Goal: Information Seeking & Learning: Learn about a topic

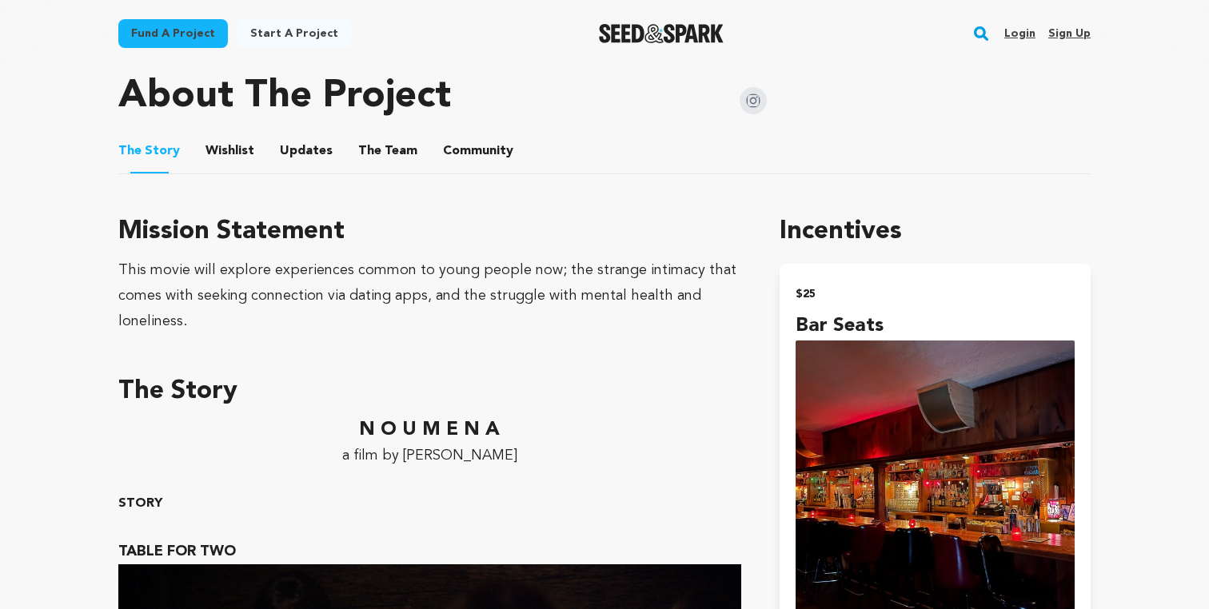
scroll to position [1153, 0]
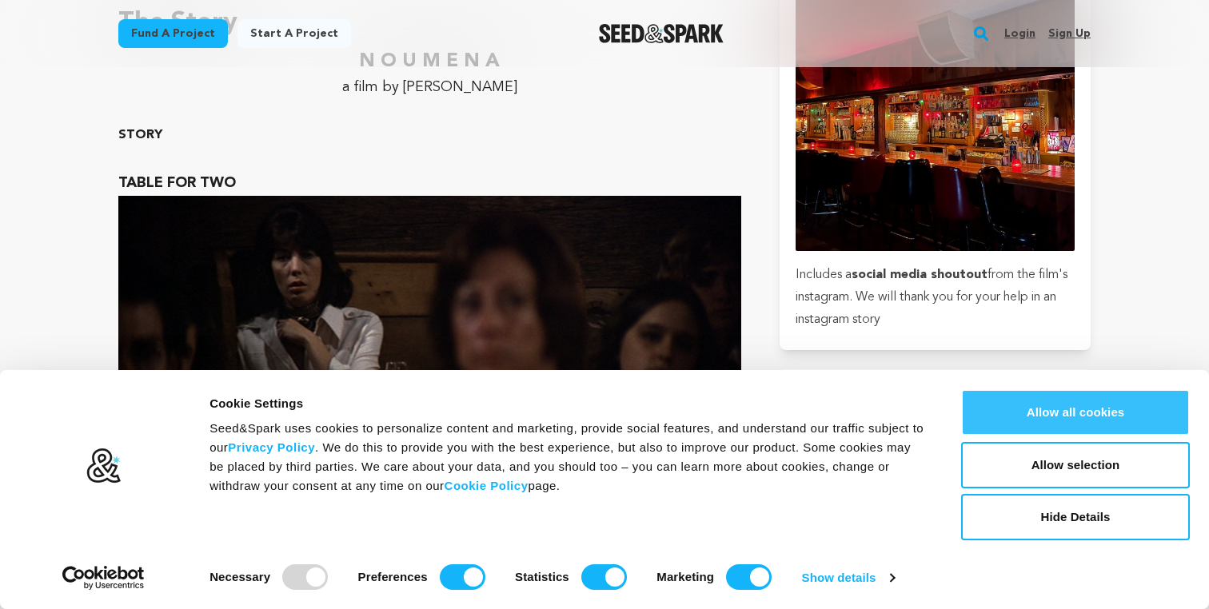
click at [1054, 410] on button "Allow all cookies" at bounding box center [1075, 412] width 229 height 46
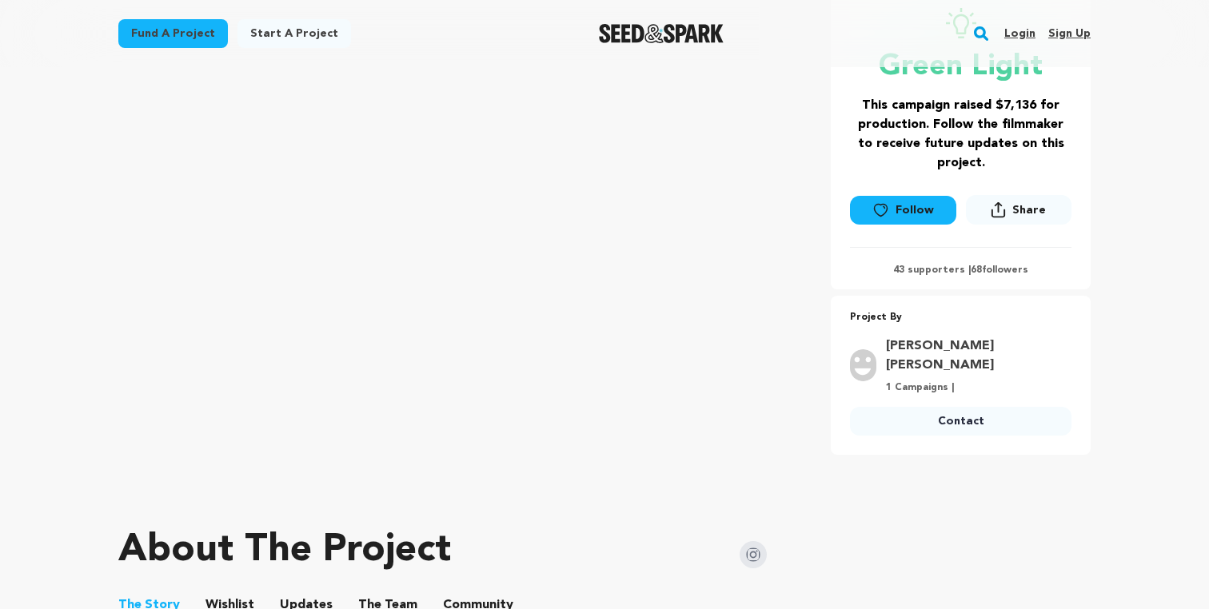
scroll to position [674, 0]
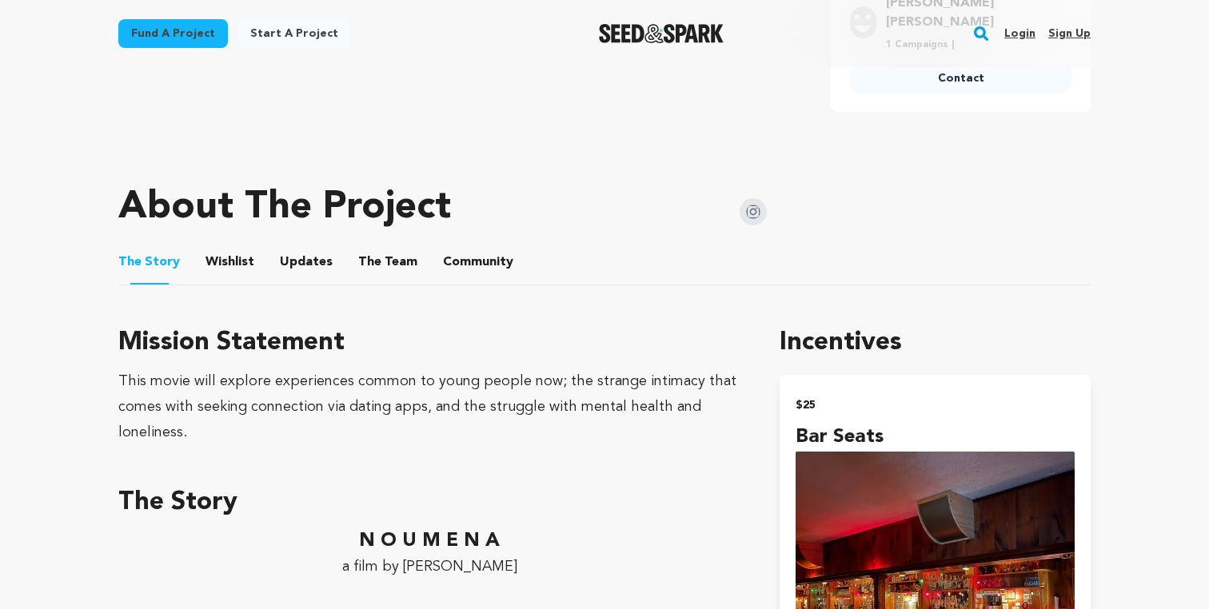
click at [303, 246] on button "Updates" at bounding box center [306, 265] width 38 height 38
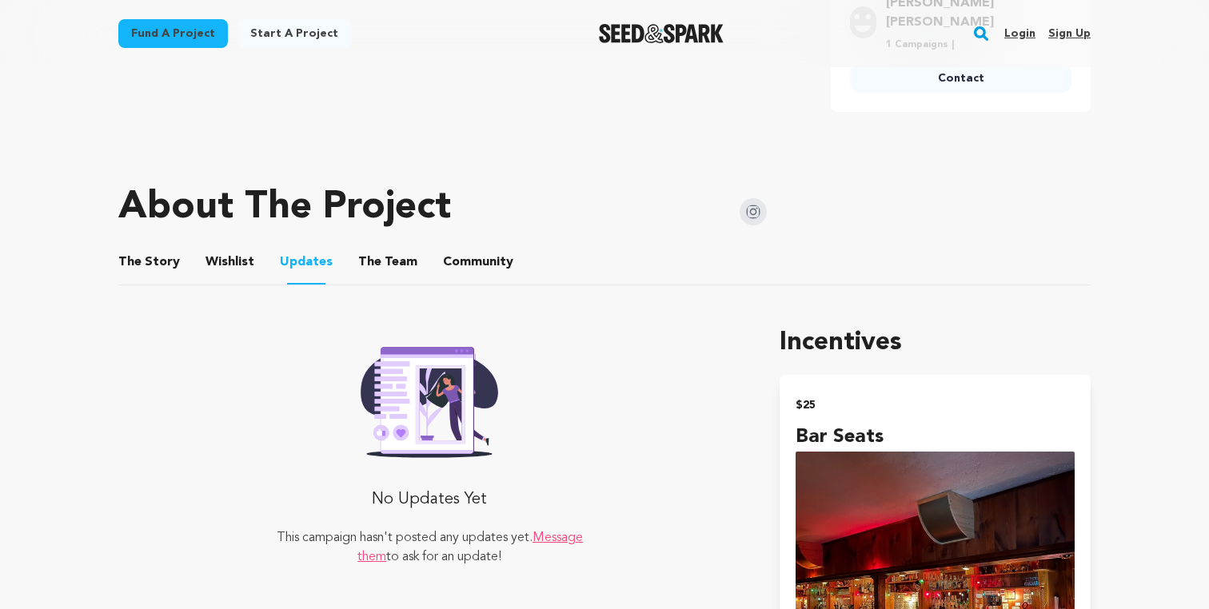
click at [381, 246] on button "The Team" at bounding box center [387, 265] width 38 height 38
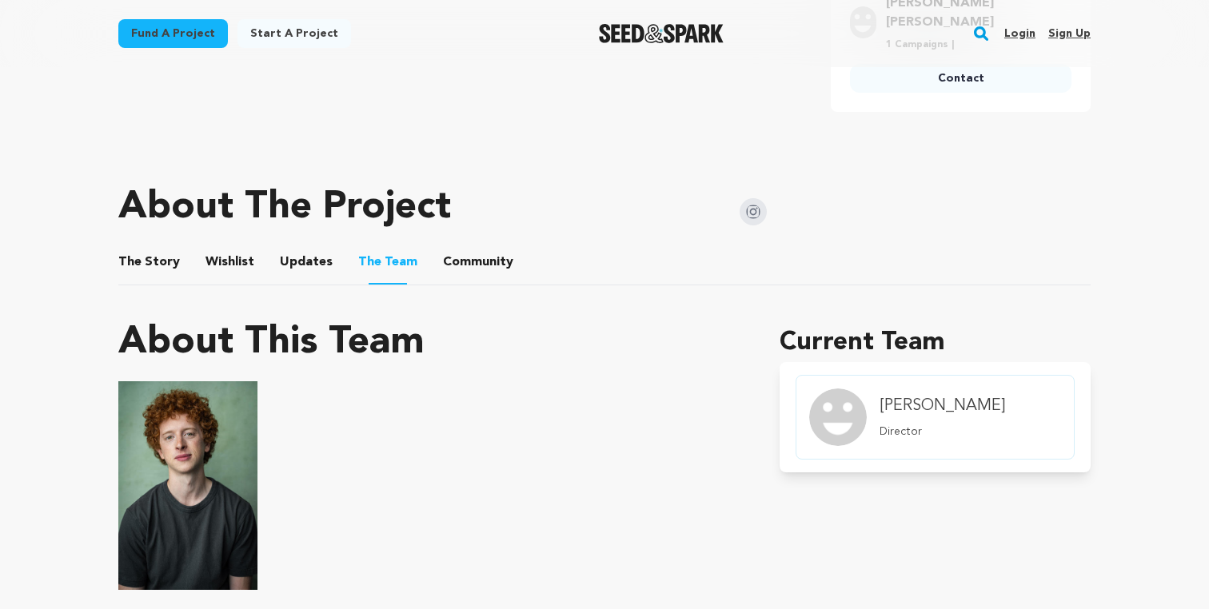
click at [463, 246] on button "Community" at bounding box center [478, 265] width 38 height 38
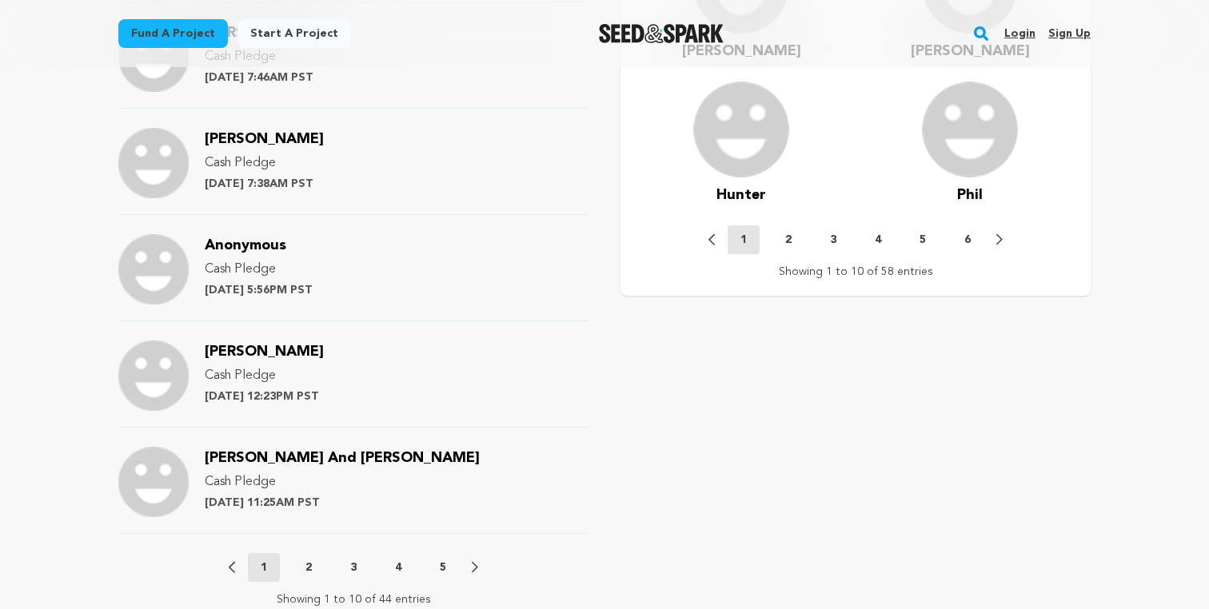
scroll to position [1567, 0]
click at [308, 558] on p "2" at bounding box center [308, 566] width 6 height 16
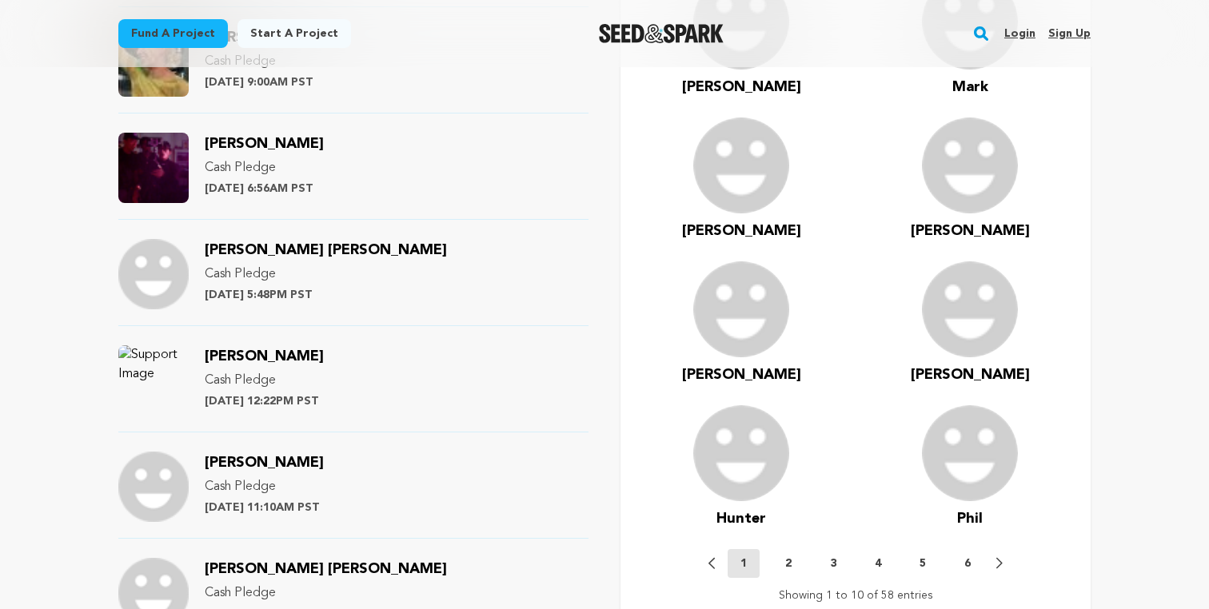
scroll to position [1580, 0]
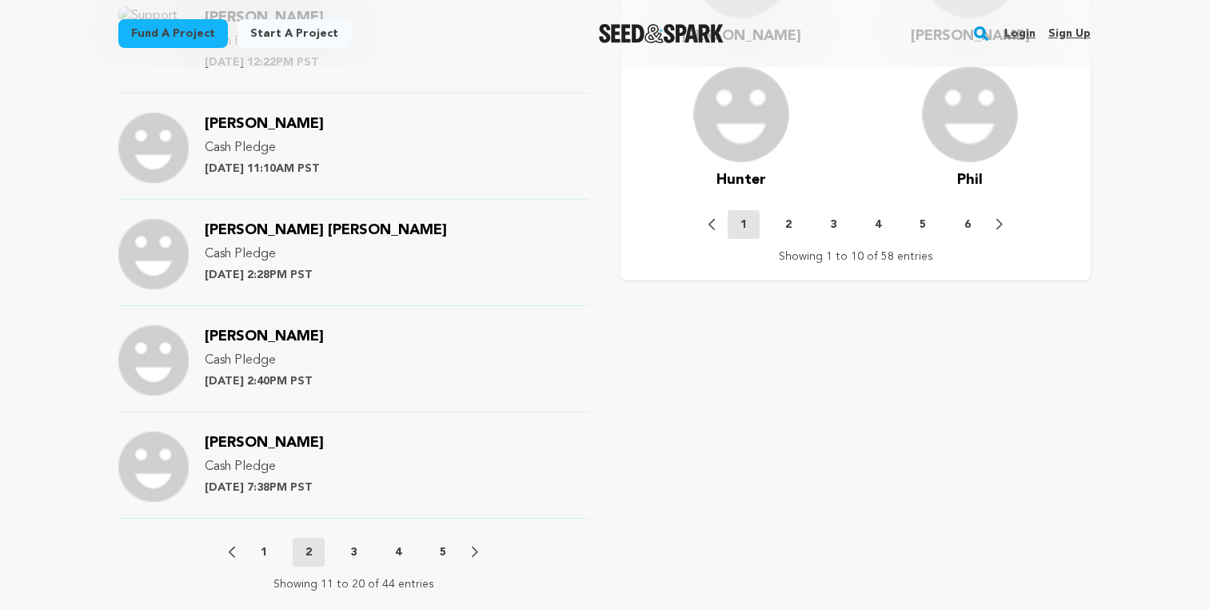
click at [357, 544] on button "3" at bounding box center [353, 552] width 32 height 16
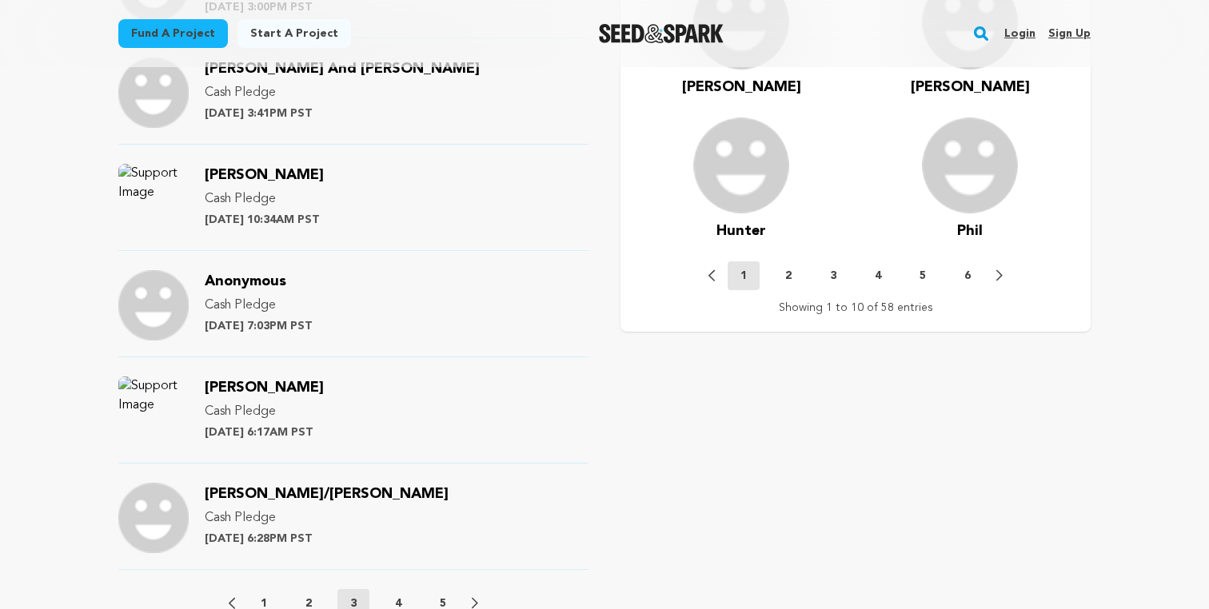
scroll to position [1722, 0]
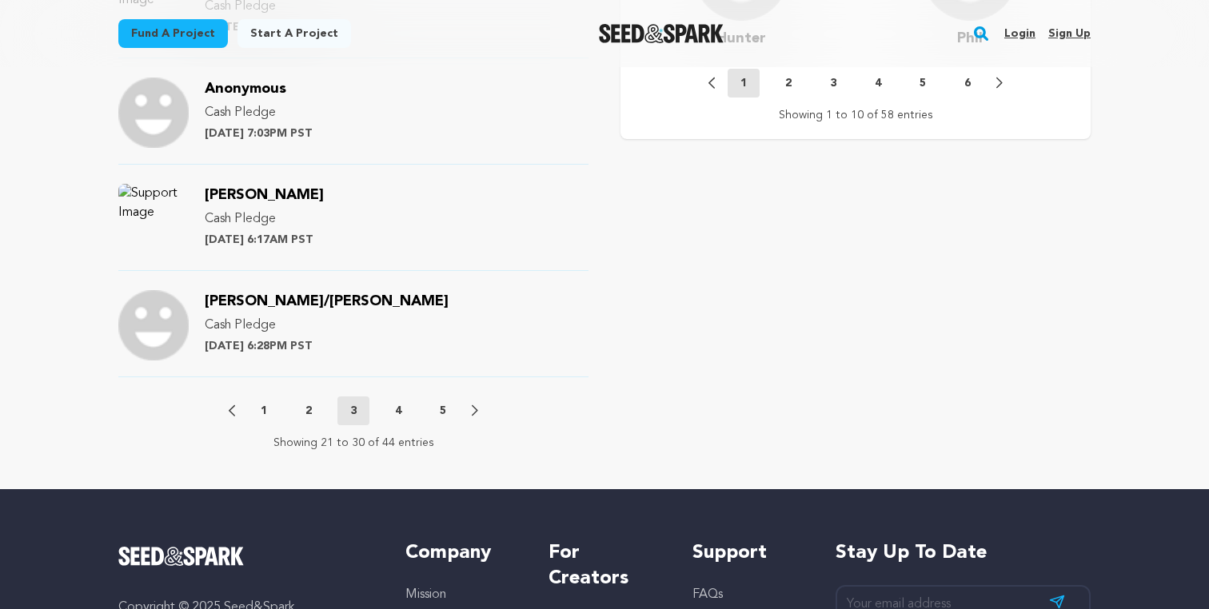
click at [395, 403] on p "4" at bounding box center [398, 411] width 6 height 16
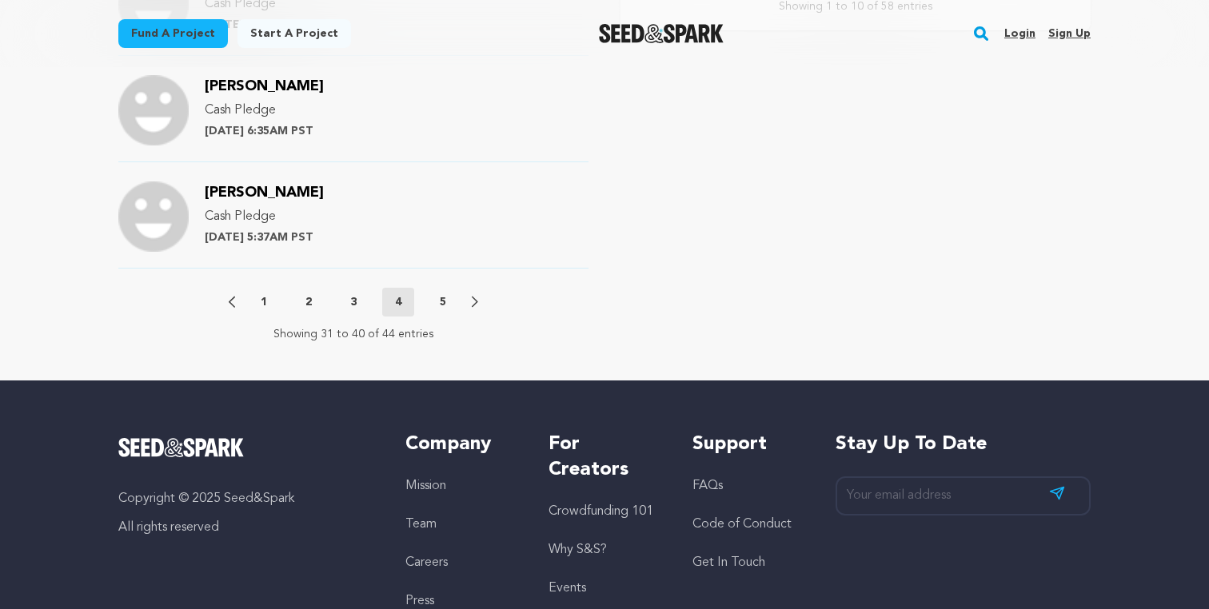
scroll to position [1974, 0]
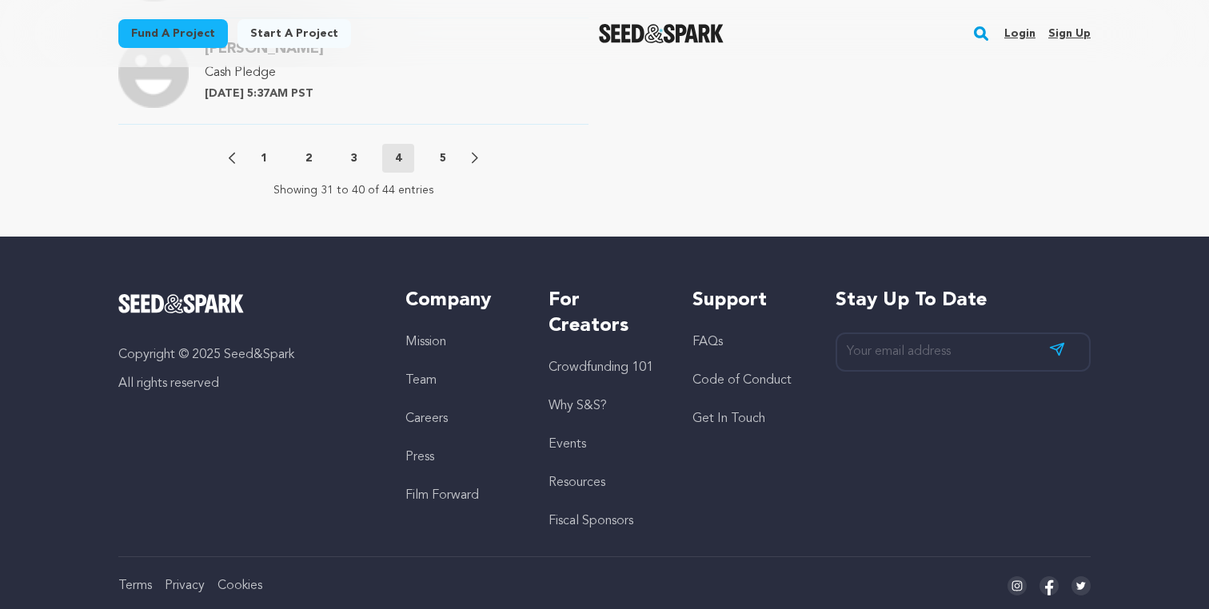
click at [452, 144] on div "Previous 1 2 3 4 5 Next" at bounding box center [353, 158] width 249 height 29
click at [452, 150] on button "5" at bounding box center [443, 158] width 32 height 16
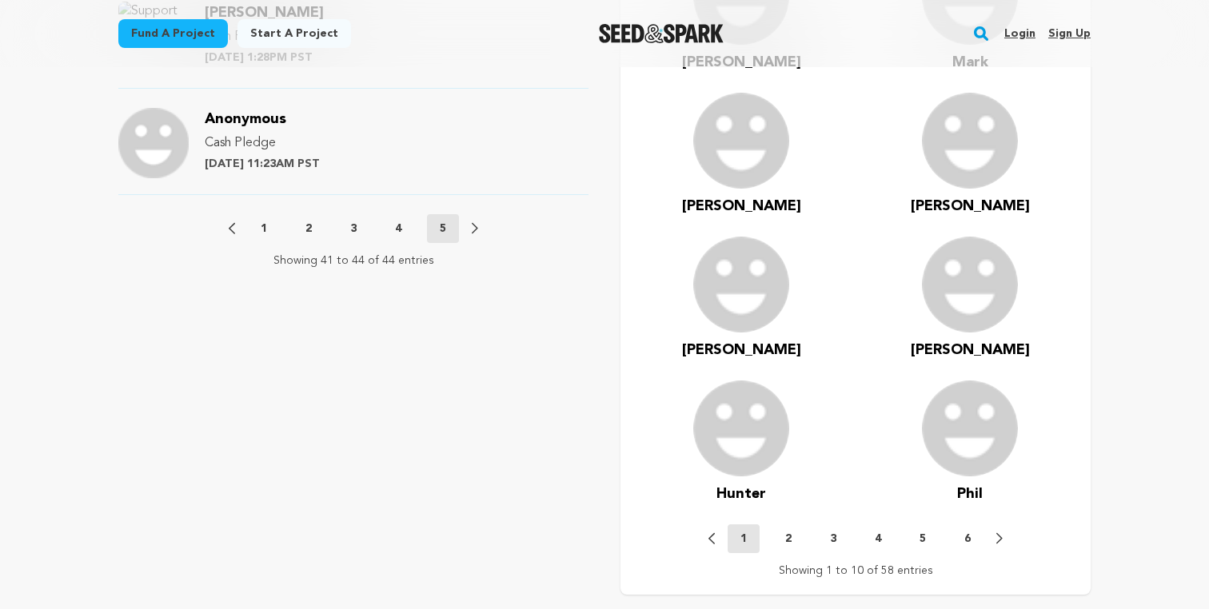
scroll to position [1125, 0]
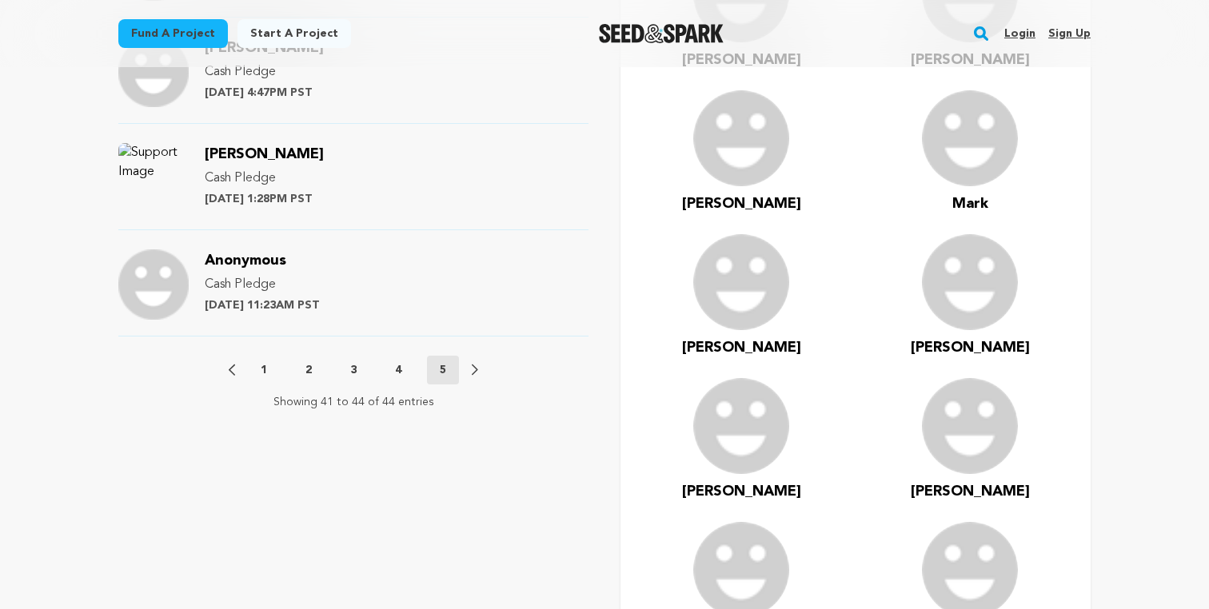
click at [386, 362] on button "4" at bounding box center [398, 370] width 32 height 16
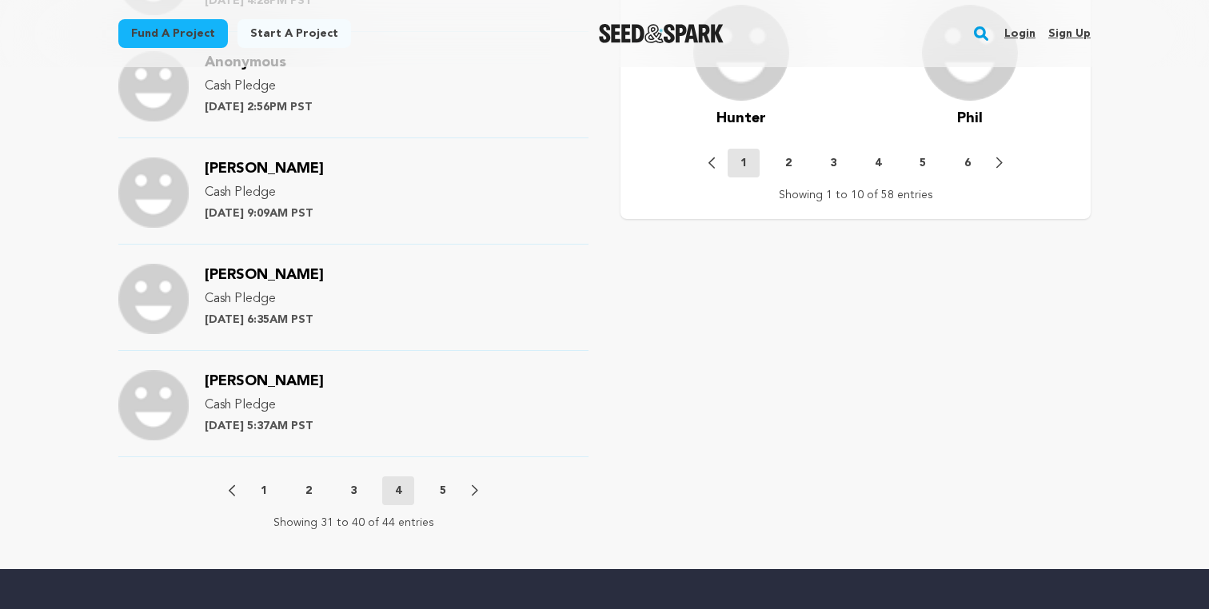
scroll to position [1654, 0]
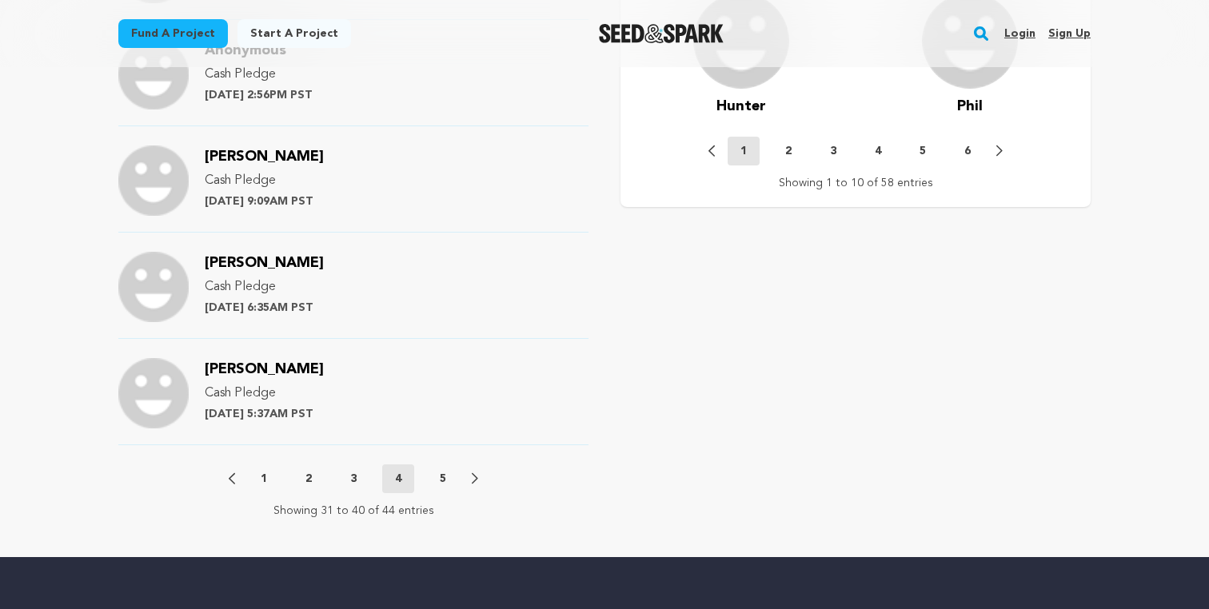
click at [349, 471] on button "3" at bounding box center [353, 479] width 32 height 16
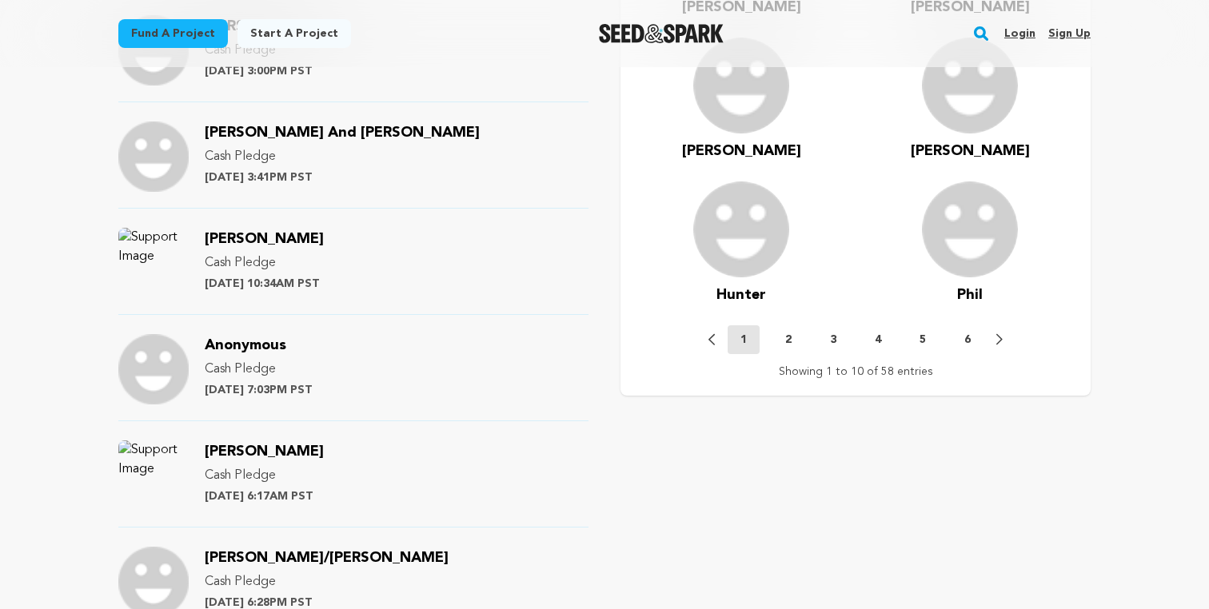
scroll to position [1676, 0]
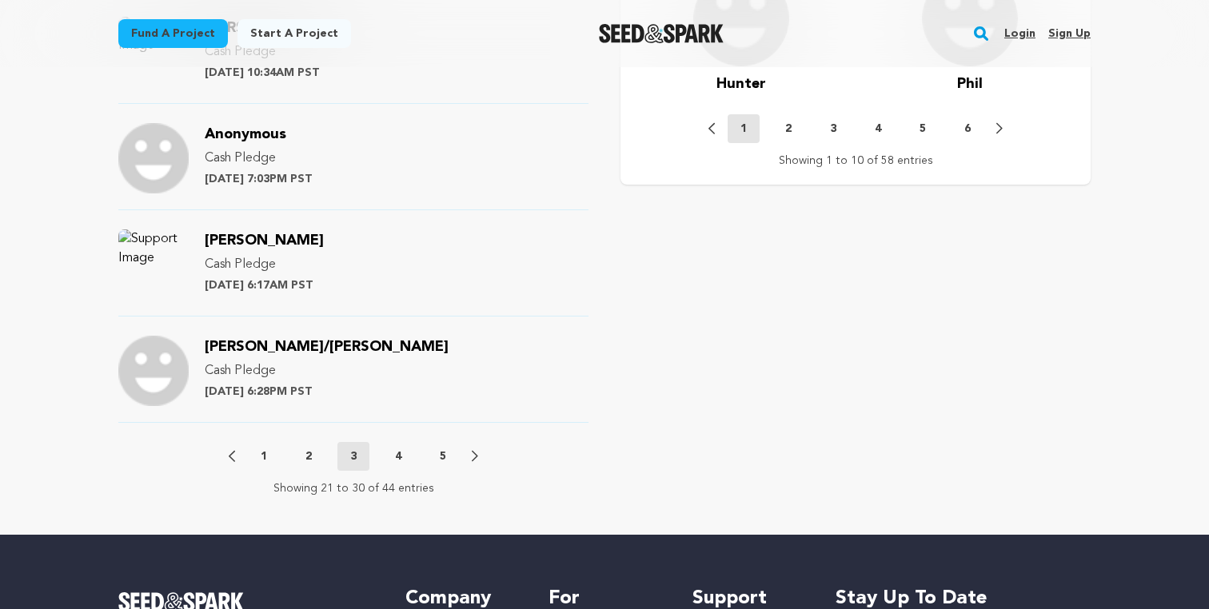
click at [306, 448] on p "2" at bounding box center [308, 456] width 6 height 16
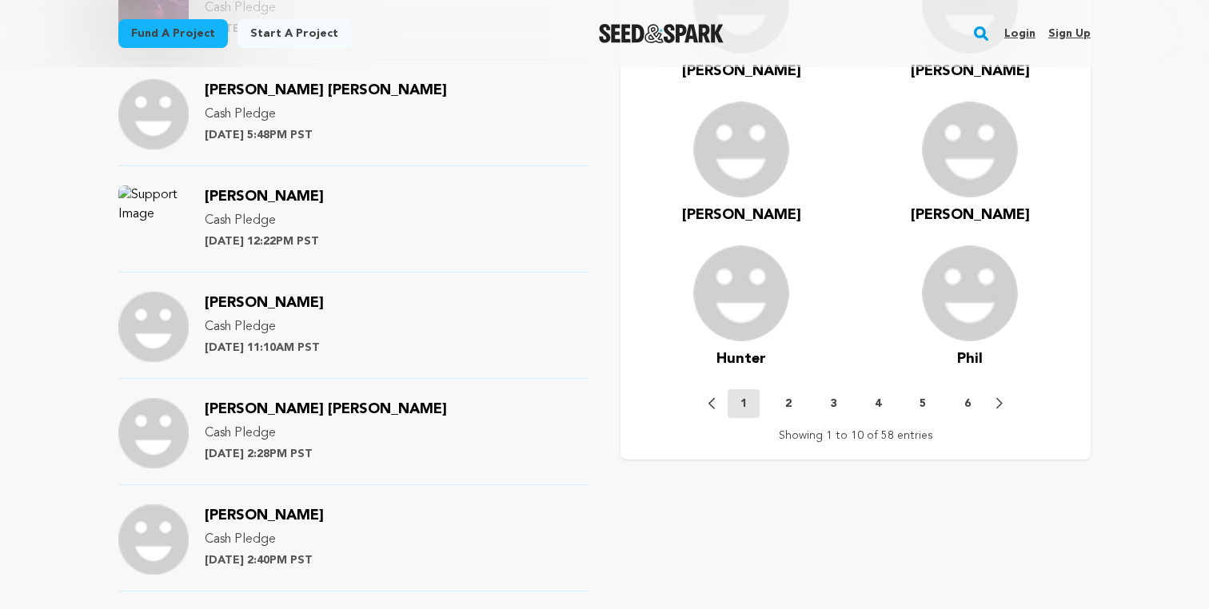
scroll to position [1829, 0]
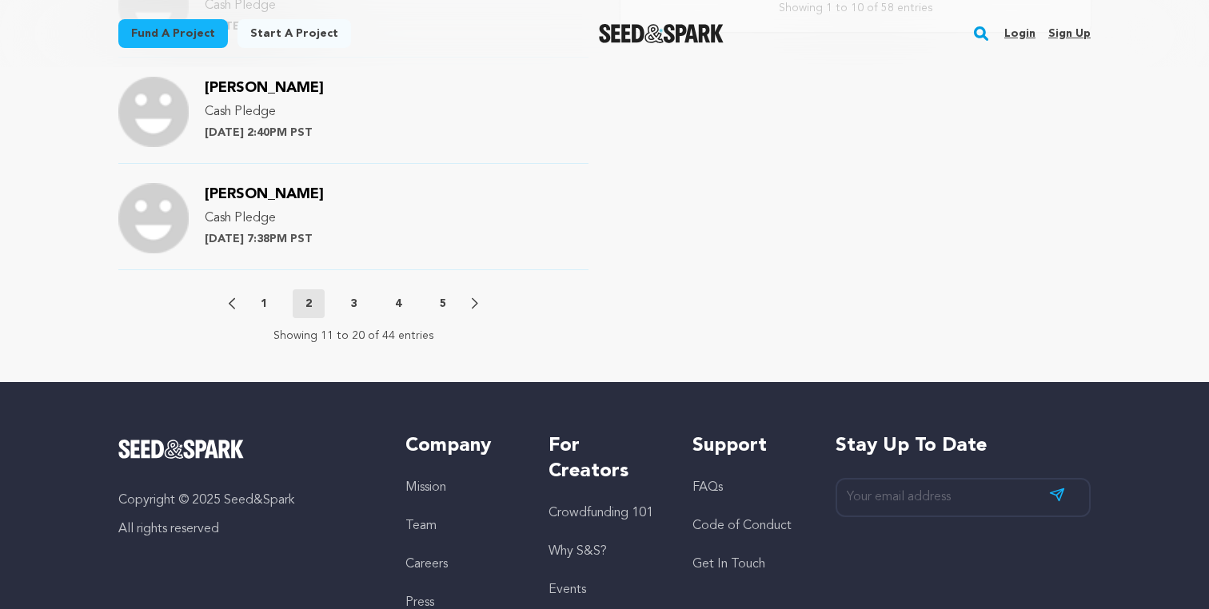
click at [263, 296] on p "1" at bounding box center [264, 304] width 6 height 16
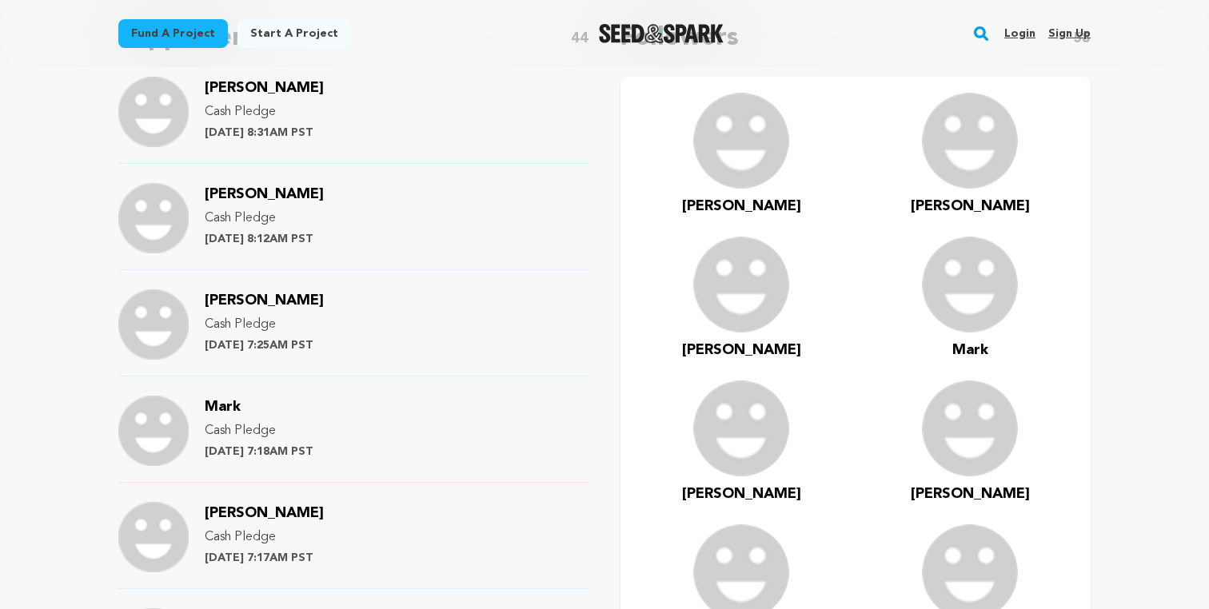
scroll to position [884, 0]
